Goal: Entertainment & Leisure: Consume media (video, audio)

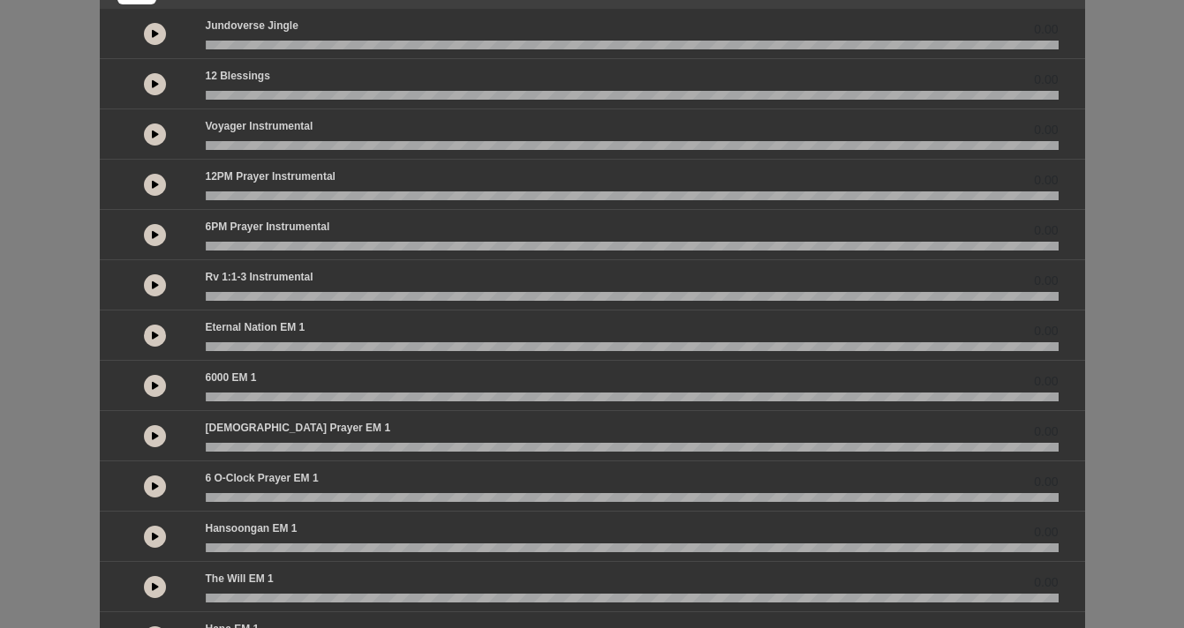
scroll to position [104, 0]
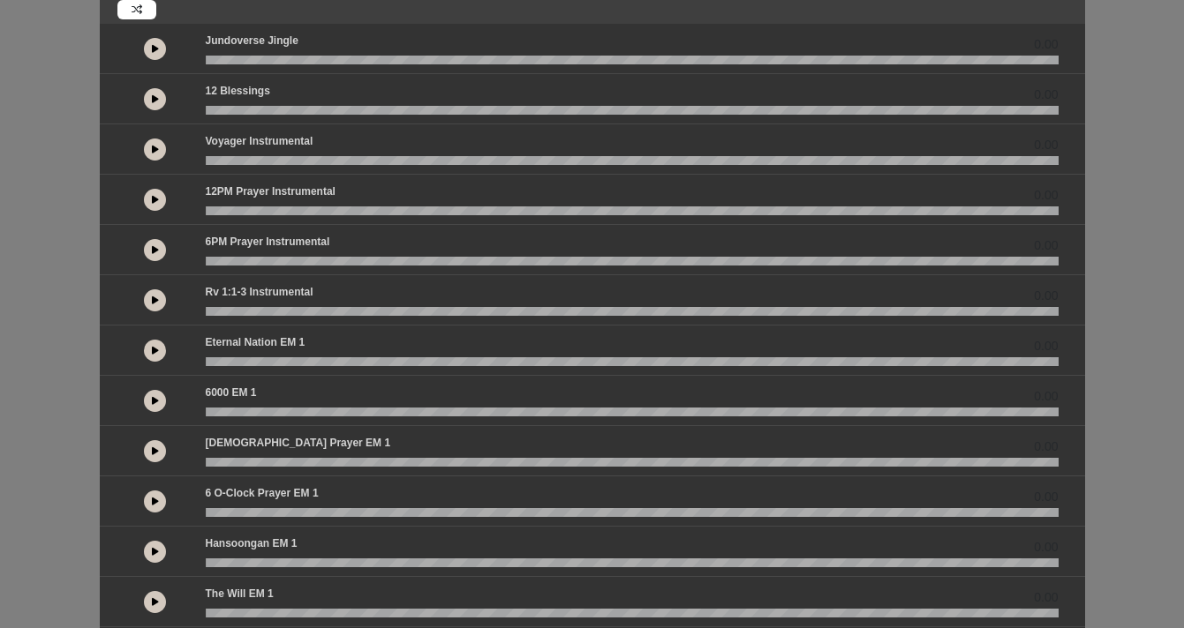
click at [157, 154] on button at bounding box center [155, 150] width 22 height 22
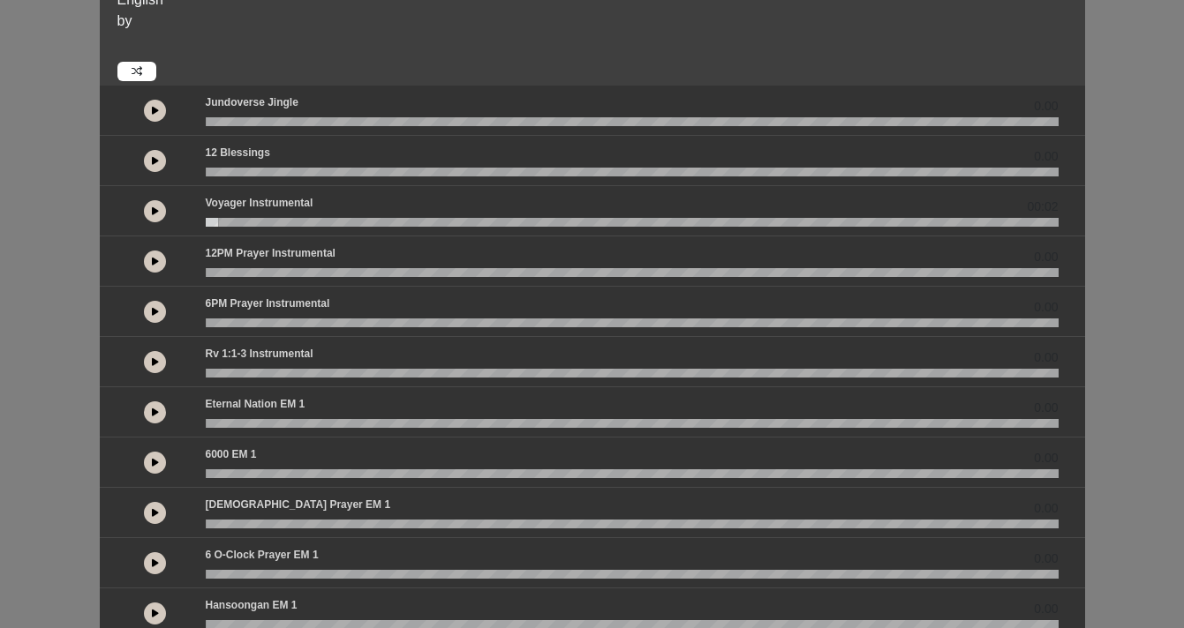
scroll to position [41, 0]
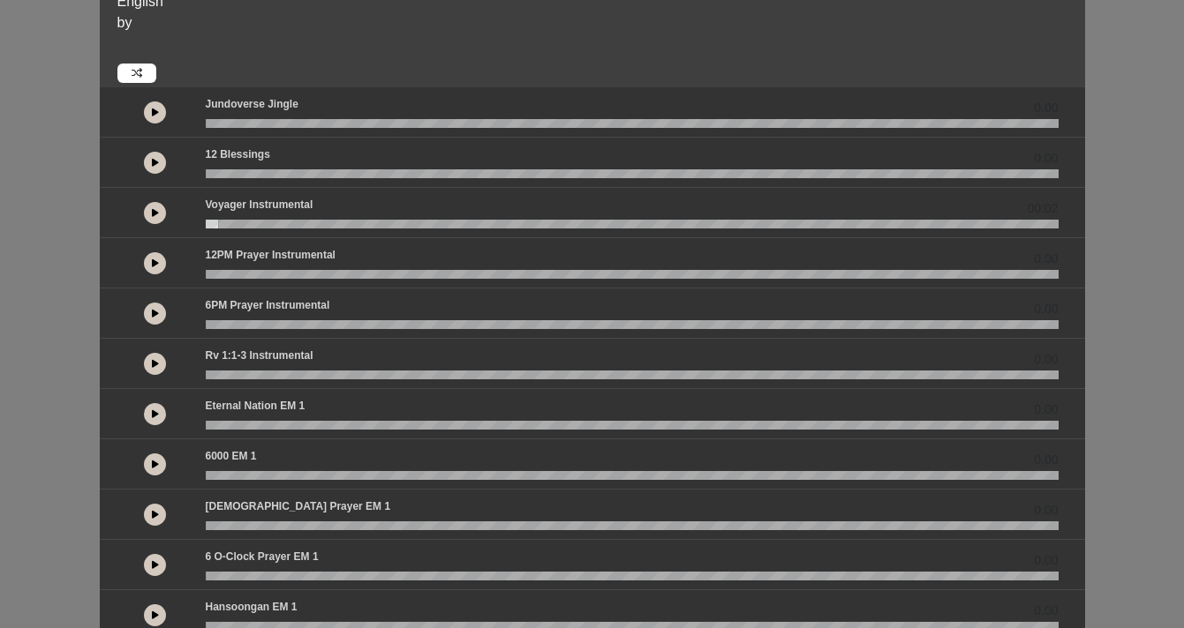
click at [161, 212] on button at bounding box center [155, 213] width 22 height 22
click at [150, 213] on button at bounding box center [155, 213] width 22 height 22
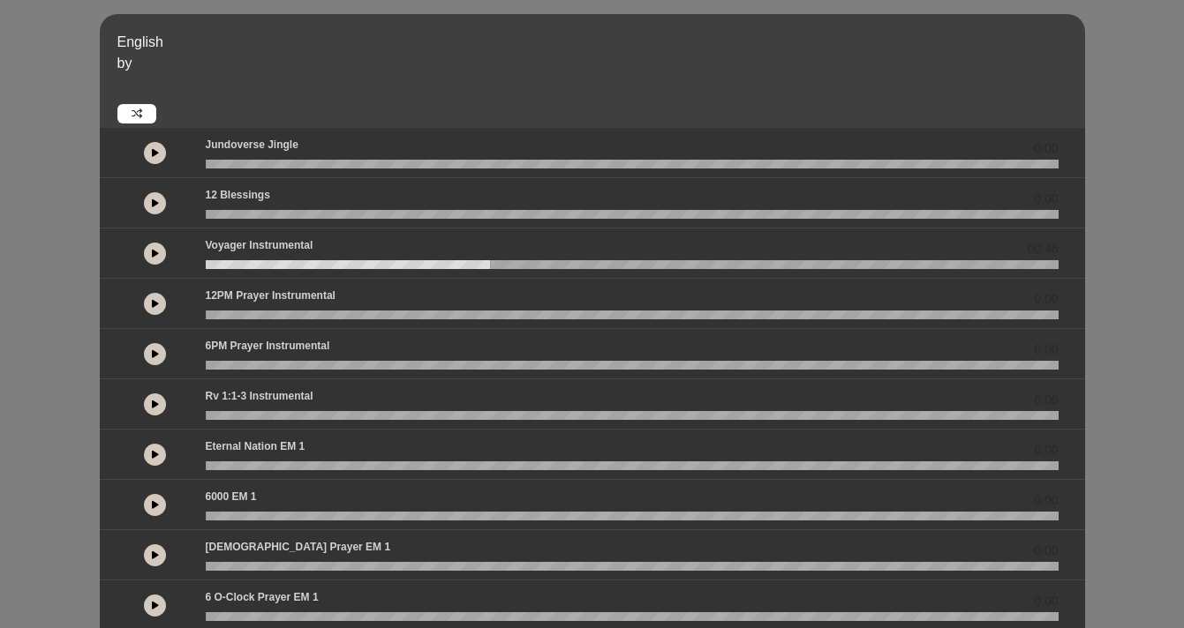
click at [163, 253] on button at bounding box center [155, 254] width 22 height 22
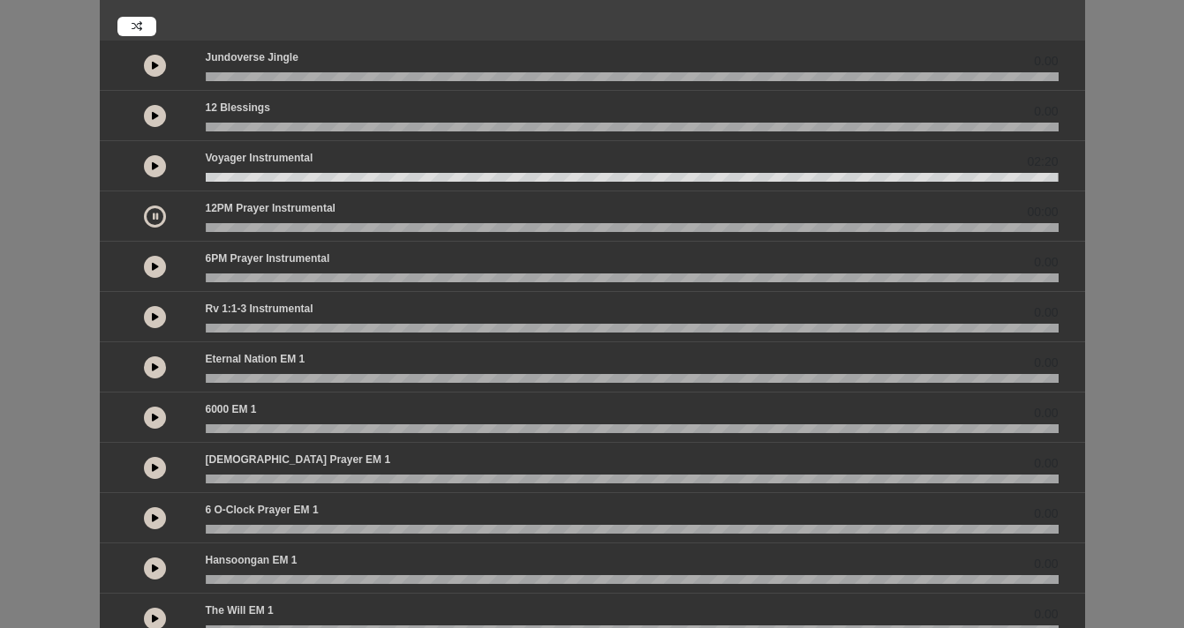
scroll to position [88, 0]
click at [150, 216] on button at bounding box center [155, 216] width 22 height 22
click at [158, 162] on button at bounding box center [155, 165] width 22 height 22
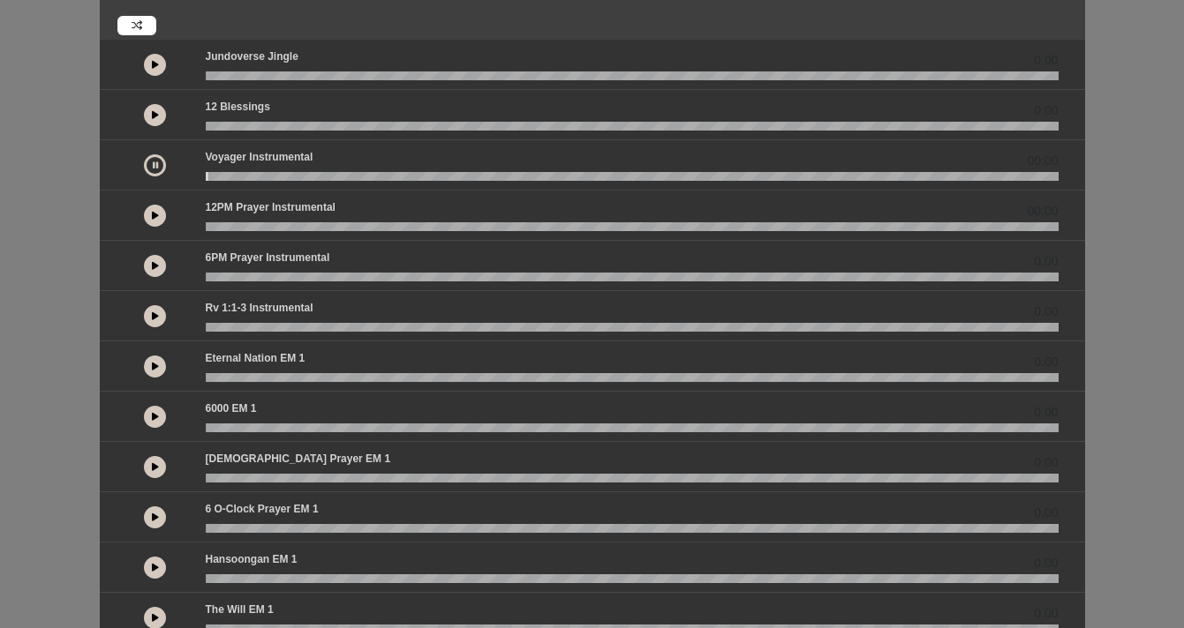
click at [158, 162] on button at bounding box center [155, 165] width 22 height 22
click at [159, 213] on button at bounding box center [155, 216] width 22 height 22
click at [155, 267] on icon at bounding box center [155, 265] width 7 height 9
click at [162, 221] on button at bounding box center [155, 216] width 22 height 22
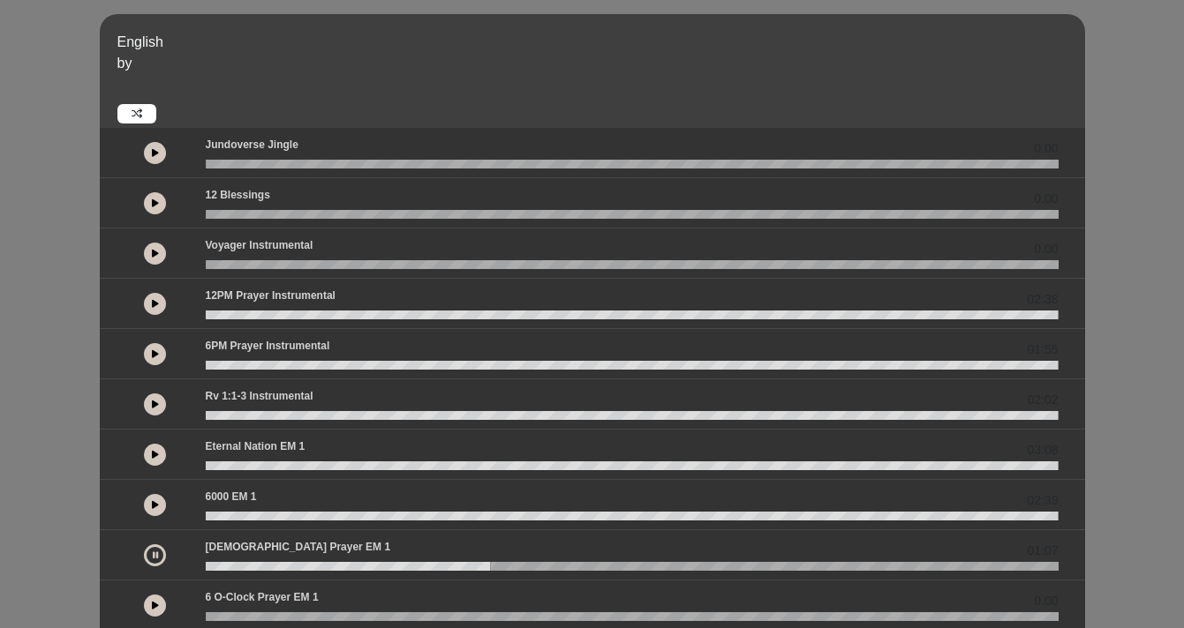
click at [154, 553] on icon at bounding box center [155, 555] width 5 height 9
